Goal: Information Seeking & Learning: Find specific fact

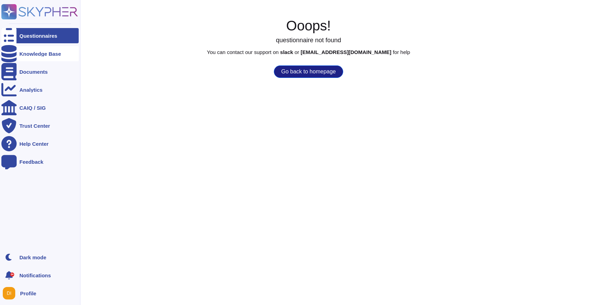
click at [33, 55] on div "Knowledge Base" at bounding box center [40, 53] width 42 height 5
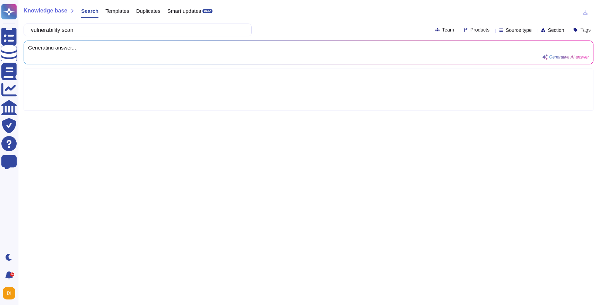
type input "vulnerability scan"
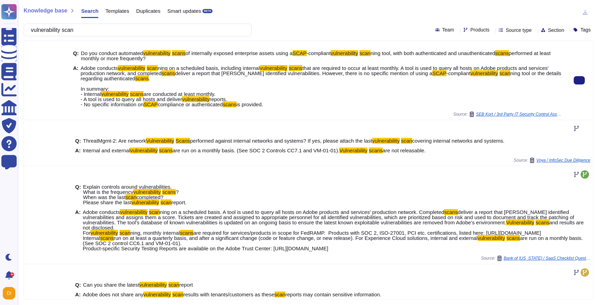
click at [142, 67] on mark "vulnerability" at bounding box center [131, 68] width 27 height 6
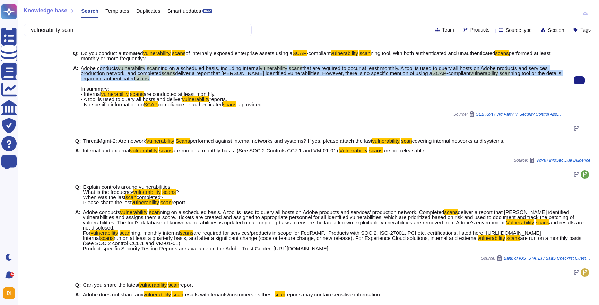
drag, startPoint x: 101, startPoint y: 69, endPoint x: 261, endPoint y: 76, distance: 160.0
click at [261, 77] on span "Adobe conducts vulnerability scan ning on a scheduled basis, including internal…" at bounding box center [322, 87] width 482 height 42
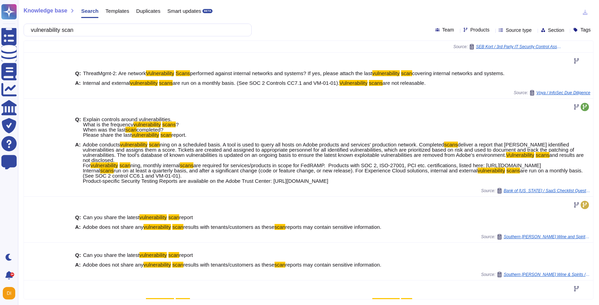
scroll to position [82, 0]
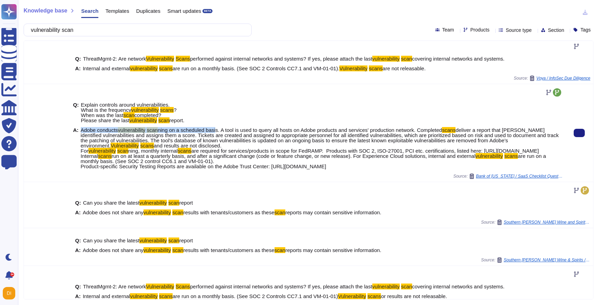
drag, startPoint x: 178, startPoint y: 127, endPoint x: 224, endPoint y: 130, distance: 46.2
click at [223, 130] on span "ning on a scheduled basis. A tool is used to query all hosts on Adobe products …" at bounding box center [300, 130] width 284 height 6
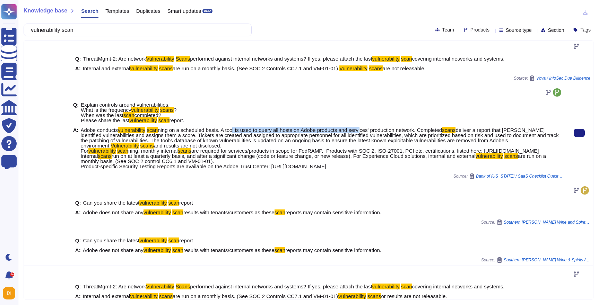
drag, startPoint x: 239, startPoint y: 130, endPoint x: 372, endPoint y: 130, distance: 133.8
click at [372, 130] on span "ning on a scheduled basis. A tool is used to query all hosts on Adobe products …" at bounding box center [300, 130] width 284 height 6
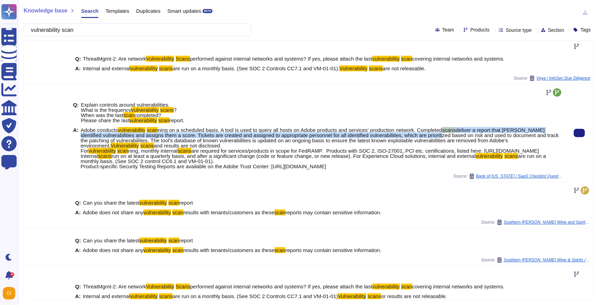
drag, startPoint x: 456, startPoint y: 131, endPoint x: 459, endPoint y: 137, distance: 6.2
click at [459, 137] on span "Adobe conducts vulnerability scan ning on a scheduled basis. A tool is used to …" at bounding box center [322, 149] width 482 height 42
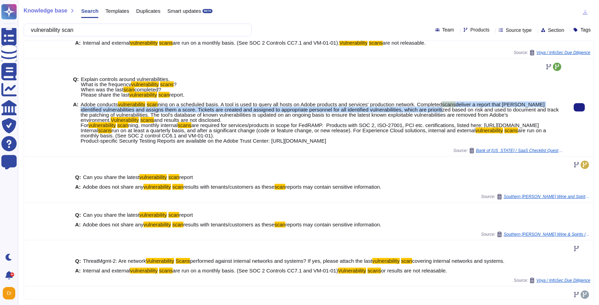
scroll to position [113, 0]
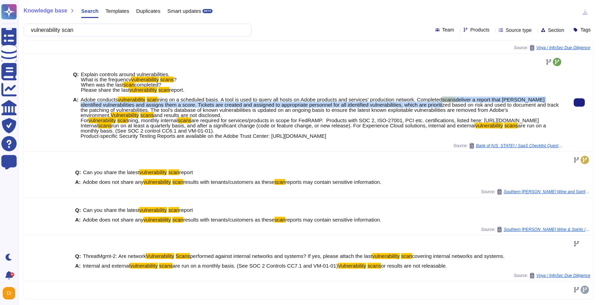
drag, startPoint x: 146, startPoint y: 124, endPoint x: 265, endPoint y: 128, distance: 118.6
click at [265, 128] on span "Adobe conducts vulnerability scan ning on a scheduled basis. A tool is used to …" at bounding box center [322, 118] width 482 height 42
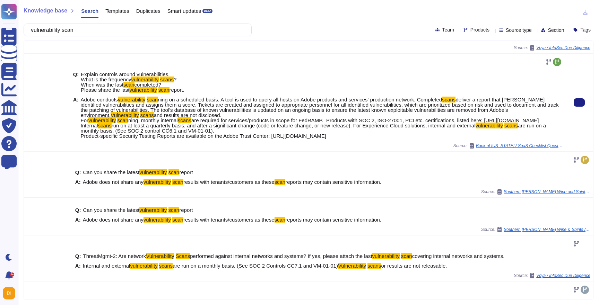
click at [336, 125] on span "are required for services/products in scope for FedRAMP. Products with SOC 2, I…" at bounding box center [310, 123] width 458 height 11
drag, startPoint x: 345, startPoint y: 127, endPoint x: 397, endPoint y: 127, distance: 51.3
click at [397, 127] on span "are required for services/products in scope for FedRAMP. Products with SOC 2, I…" at bounding box center [310, 123] width 458 height 11
drag, startPoint x: 81, startPoint y: 125, endPoint x: 248, endPoint y: 131, distance: 166.9
click at [248, 131] on span "Adobe conducts vulnerability scan ning on a scheduled basis. A tool is used to …" at bounding box center [322, 118] width 482 height 42
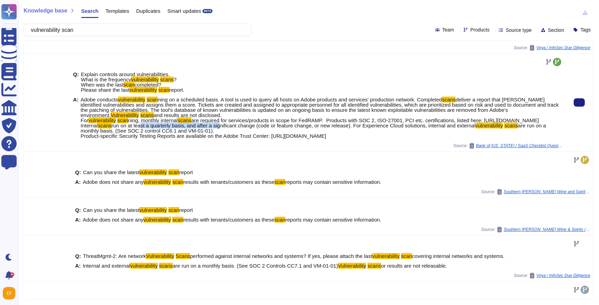
drag, startPoint x: 141, startPoint y: 137, endPoint x: 224, endPoint y: 137, distance: 82.5
click at [224, 129] on span "run on at least a quarterly basis, and after a significant change (code or feat…" at bounding box center [294, 126] width 364 height 6
click at [225, 129] on span "run on at least a quarterly basis, and after a significant change (code or feat…" at bounding box center [294, 126] width 364 height 6
drag, startPoint x: 235, startPoint y: 135, endPoint x: 267, endPoint y: 137, distance: 31.6
click at [267, 129] on span "run on at least a quarterly basis, and after a significant change (code or feat…" at bounding box center [294, 126] width 364 height 6
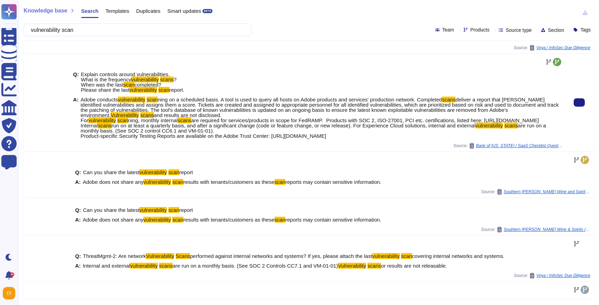
drag, startPoint x: 387, startPoint y: 139, endPoint x: 451, endPoint y: 136, distance: 64.2
click at [451, 129] on span "run on at least a quarterly basis, and after a significant change (code or feat…" at bounding box center [294, 126] width 364 height 6
drag, startPoint x: 397, startPoint y: 137, endPoint x: 444, endPoint y: 138, distance: 46.8
click at [444, 129] on span "run on at least a quarterly basis, and after a significant change (code or feat…" at bounding box center [294, 126] width 364 height 6
drag, startPoint x: 466, startPoint y: 137, endPoint x: 504, endPoint y: 137, distance: 38.5
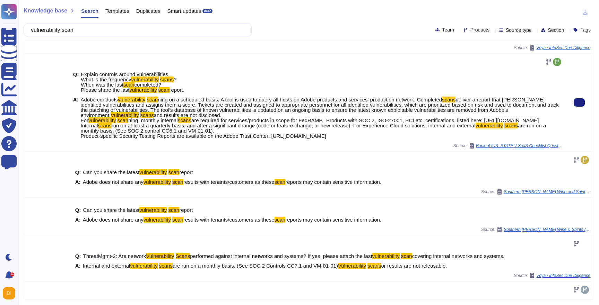
click at [504, 137] on span "Adobe conducts vulnerability scan ning on a scheduled basis. A tool is used to …" at bounding box center [322, 118] width 482 height 42
click at [105, 139] on span "are run on a monthly basis. (See SOC 2 control CC6.1 and VM-01-01). Product-spe…" at bounding box center [313, 131] width 465 height 16
drag, startPoint x: 221, startPoint y: 141, endPoint x: 81, endPoint y: 136, distance: 139.8
click at [81, 136] on span "Adobe conducts vulnerability scan ning on a scheduled basis. A tool is used to …" at bounding box center [322, 118] width 482 height 42
click at [398, 129] on span "run on at least a quarterly basis, and after a significant change (code or feat…" at bounding box center [294, 126] width 364 height 6
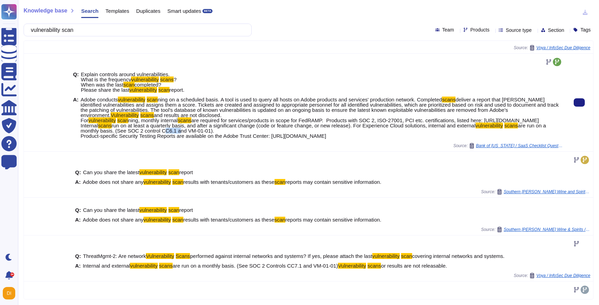
drag, startPoint x: 168, startPoint y: 142, endPoint x: 183, endPoint y: 142, distance: 14.9
click at [183, 139] on span "are run on a monthly basis. (See SOC 2 control CC6.1 and VM-01-01). Product-spe…" at bounding box center [313, 131] width 465 height 16
copy span "CC6.1"
drag, startPoint x: 195, startPoint y: 141, endPoint x: 219, endPoint y: 142, distance: 23.9
click at [219, 139] on span "are run on a monthly basis. (See SOC 2 control CC6.1 and VM-01-01). Product-spe…" at bounding box center [313, 131] width 465 height 16
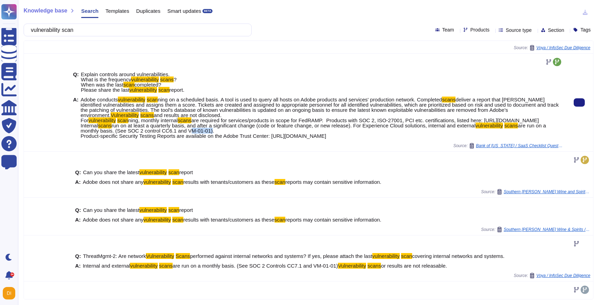
drag, startPoint x: 193, startPoint y: 141, endPoint x: 217, endPoint y: 141, distance: 23.9
click at [217, 139] on span "are run on a monthly basis. (See SOC 2 control CC6.1 and VM-01-01). Product-spe…" at bounding box center [313, 131] width 465 height 16
copy span "VM-01-01"
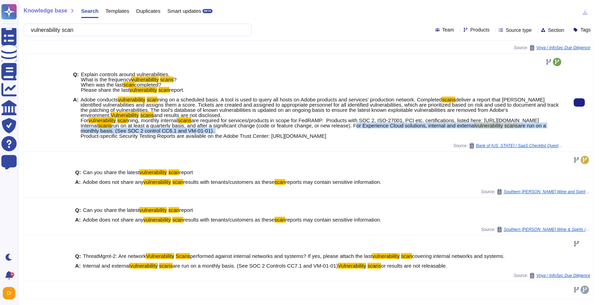
drag, startPoint x: 363, startPoint y: 137, endPoint x: 453, endPoint y: 139, distance: 90.2
click at [453, 139] on span "Adobe conducts vulnerability scan ning on a scheduled basis. A tool is used to …" at bounding box center [322, 118] width 482 height 42
click at [229, 139] on span "Adobe conducts vulnerability scan ning on a scheduled basis. A tool is used to …" at bounding box center [322, 118] width 482 height 42
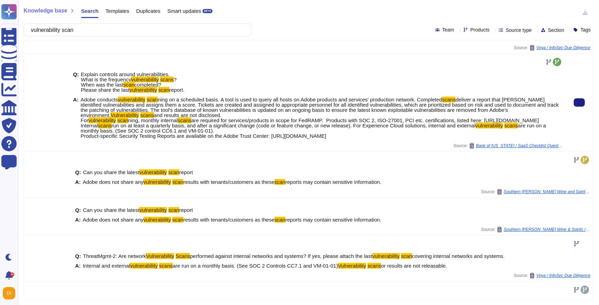
click at [225, 139] on span "Adobe conducts vulnerability scan ning on a scheduled basis. A tool is used to …" at bounding box center [322, 118] width 482 height 42
click at [227, 139] on span "are run on a monthly basis. (See SOC 2 control CC6.1 and VM-01-01). Product-spe…" at bounding box center [313, 131] width 465 height 16
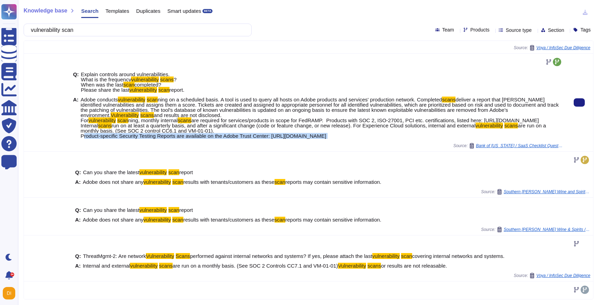
click at [227, 139] on span "are run on a monthly basis. (See SOC 2 control CC6.1 and VM-01-01). Product-spe…" at bounding box center [313, 131] width 465 height 16
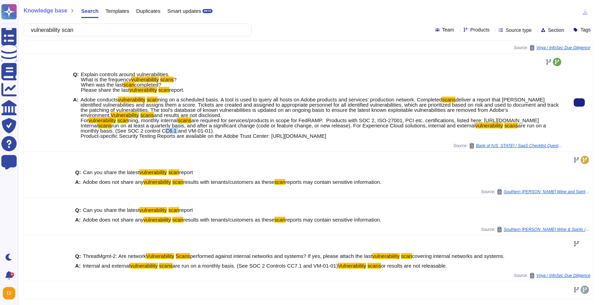
drag, startPoint x: 168, startPoint y: 143, endPoint x: 182, endPoint y: 142, distance: 13.9
click at [182, 139] on span "are run on a monthly basis. (See SOC 2 control CC6.1 and VM-01-01). Product-spe…" at bounding box center [313, 131] width 465 height 16
copy span "CC6.1"
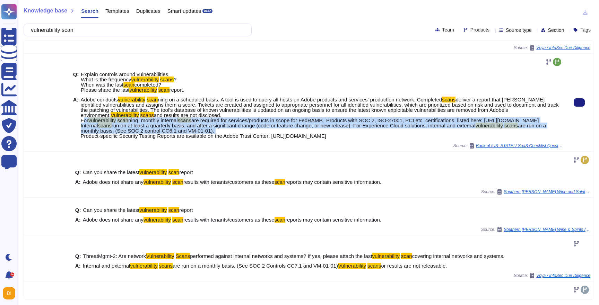
drag, startPoint x: 81, startPoint y: 127, endPoint x: 225, endPoint y: 142, distance: 144.3
click at [225, 139] on span "Adobe conducts vulnerability scan ning on a scheduled basis. A tool is used to …" at bounding box center [322, 118] width 482 height 42
copy span "For vulnerability scan ning, monthly internal scans are required for services/p…"
